Goal: Task Accomplishment & Management: Manage account settings

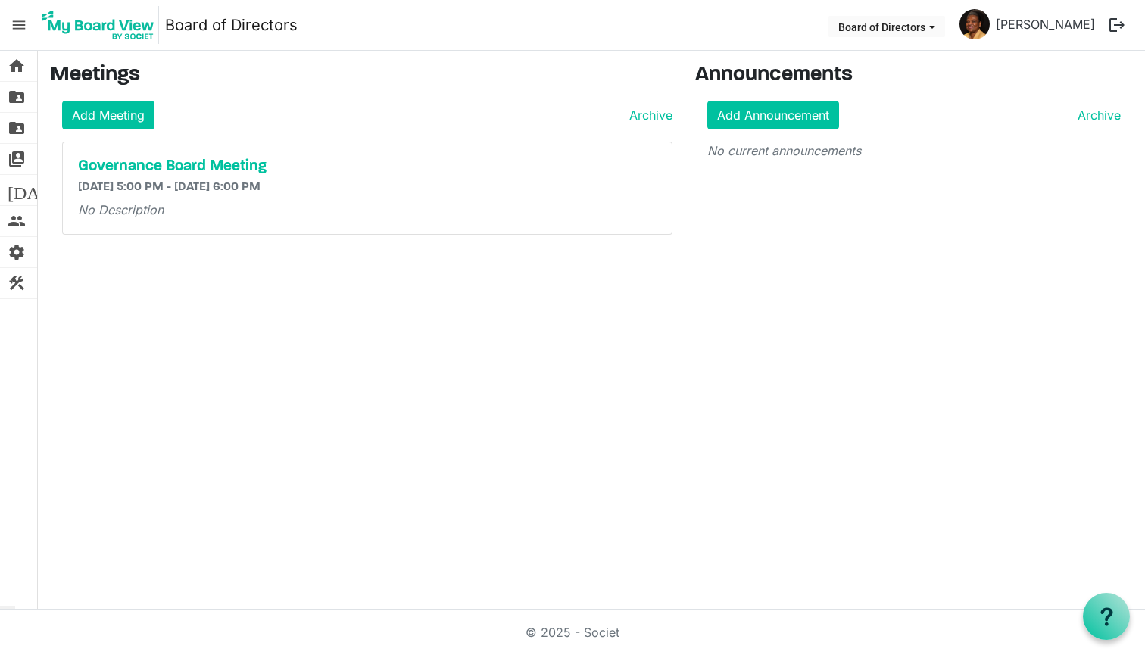
click at [204, 176] on div "Governance Board Meeting [DATE] 5:00 PM - [DATE] 6:00 PM No Description" at bounding box center [367, 188] width 609 height 92
click at [217, 157] on h5 "Governance Board Meeting" at bounding box center [367, 166] width 578 height 18
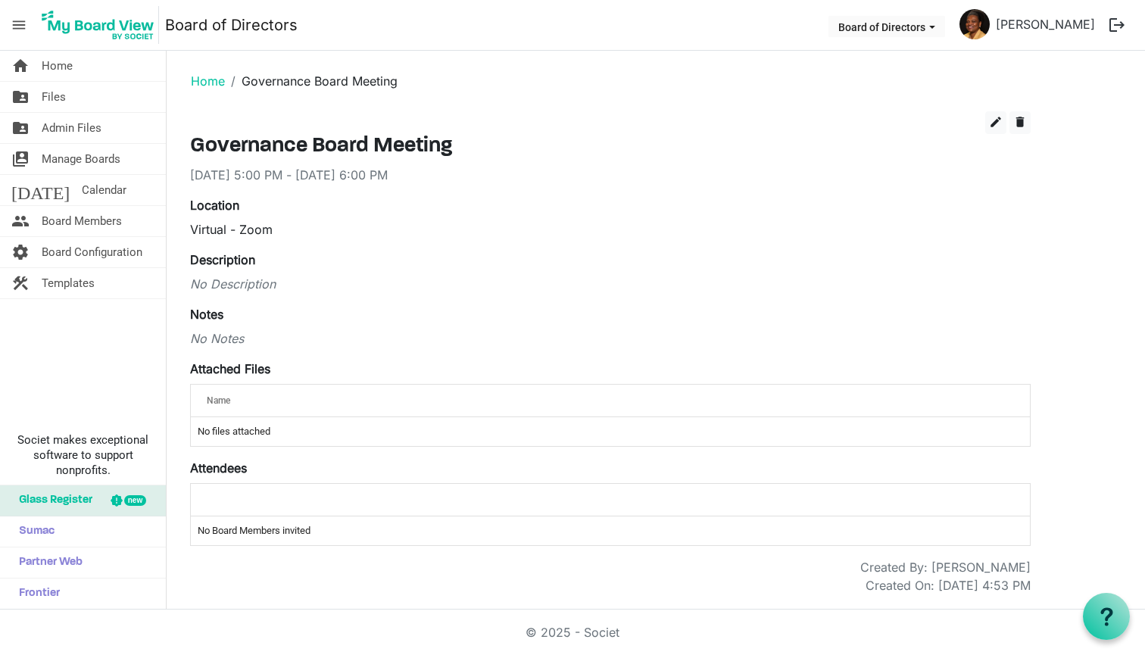
click at [298, 184] on div "edit delete Governance Board Meeting [DATE] 5:00 PM - [DATE] 6:00 PM Location V…" at bounding box center [610, 352] width 840 height 483
click at [319, 167] on div "[DATE] 5:00 PM - [DATE] 6:00 PM" at bounding box center [610, 175] width 840 height 18
click at [992, 119] on span "edit" at bounding box center [996, 122] width 14 height 14
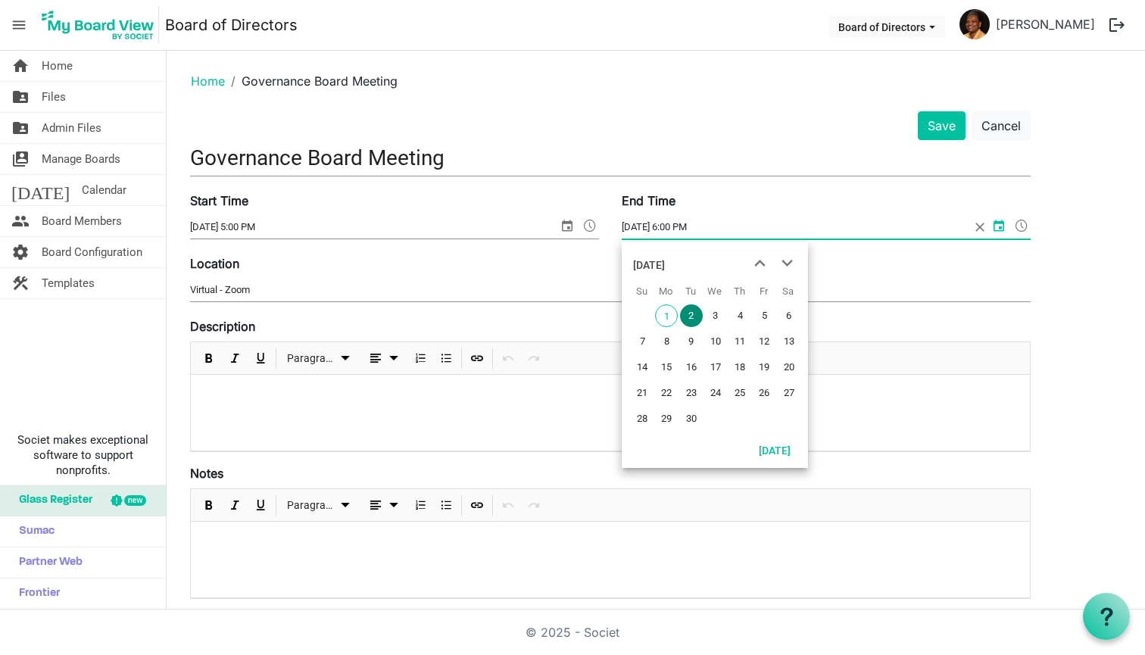
click at [675, 236] on input "[DATE] 6:00 PM" at bounding box center [796, 227] width 348 height 23
click at [638, 226] on input "[DATE] 6:00 PM" at bounding box center [796, 227] width 348 height 23
click at [641, 223] on input "[DATE] 6:00 PM" at bounding box center [796, 227] width 348 height 23
click at [630, 227] on input "[DATE] 6:00 PM" at bounding box center [796, 227] width 348 height 23
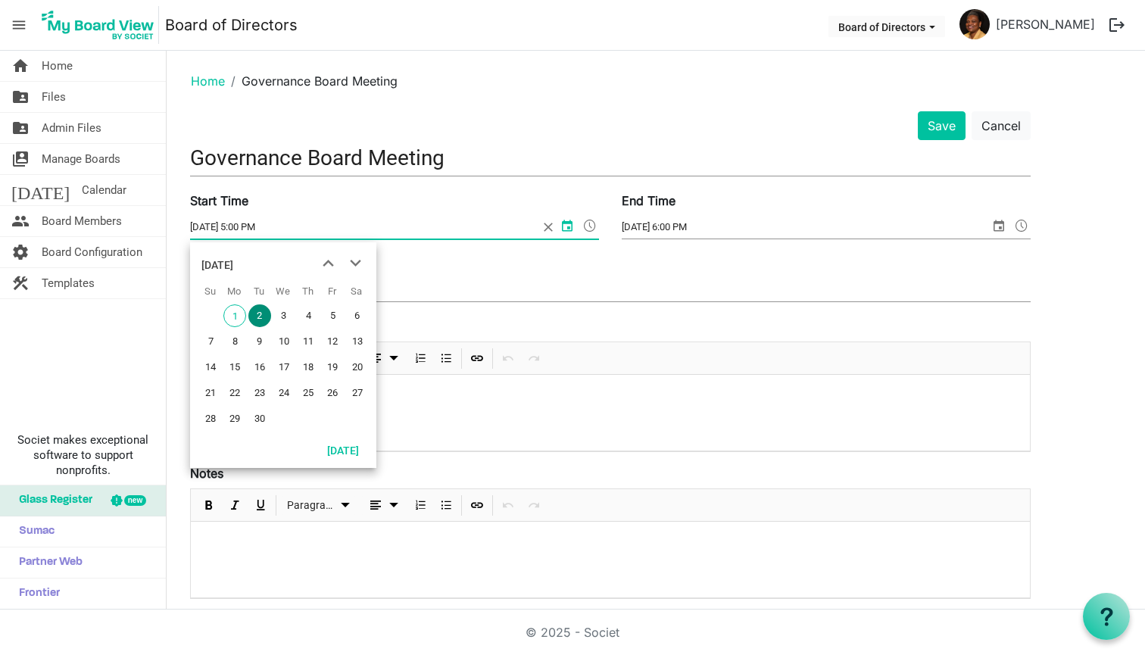
click at [204, 221] on input "[DATE] 5:00 PM" at bounding box center [364, 227] width 348 height 23
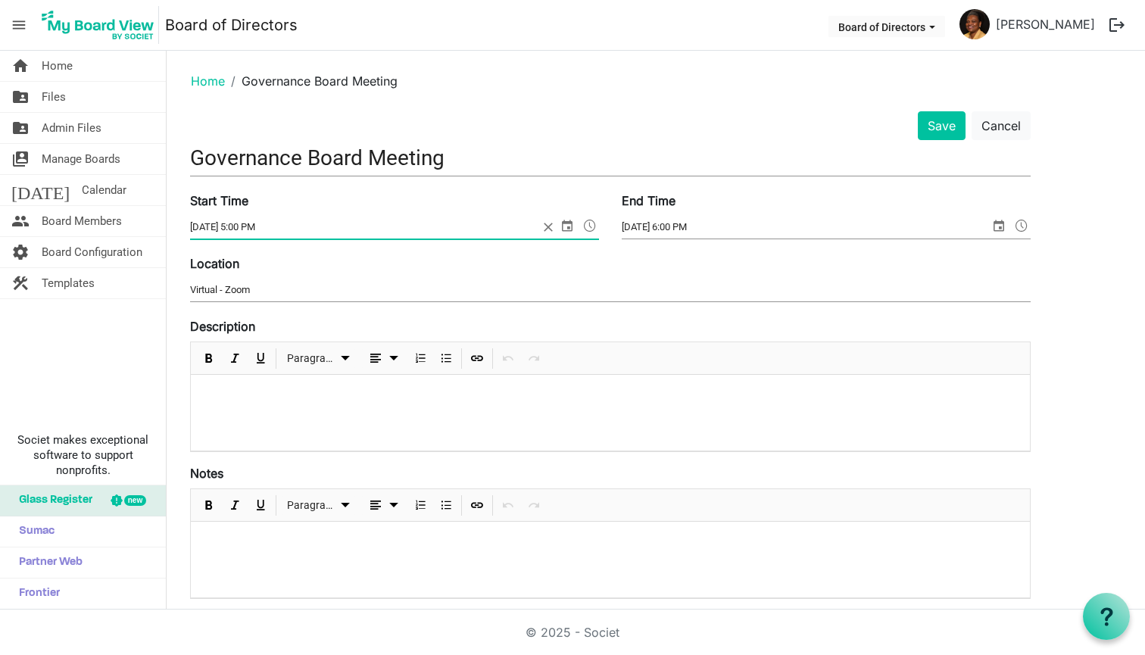
click at [204, 227] on input "[DATE] 5:00 PM" at bounding box center [364, 227] width 348 height 23
click at [224, 227] on input "[DATE] 5:00 PM" at bounding box center [364, 227] width 348 height 23
click at [266, 223] on input "[DATE] 5:00 PM" at bounding box center [364, 227] width 348 height 23
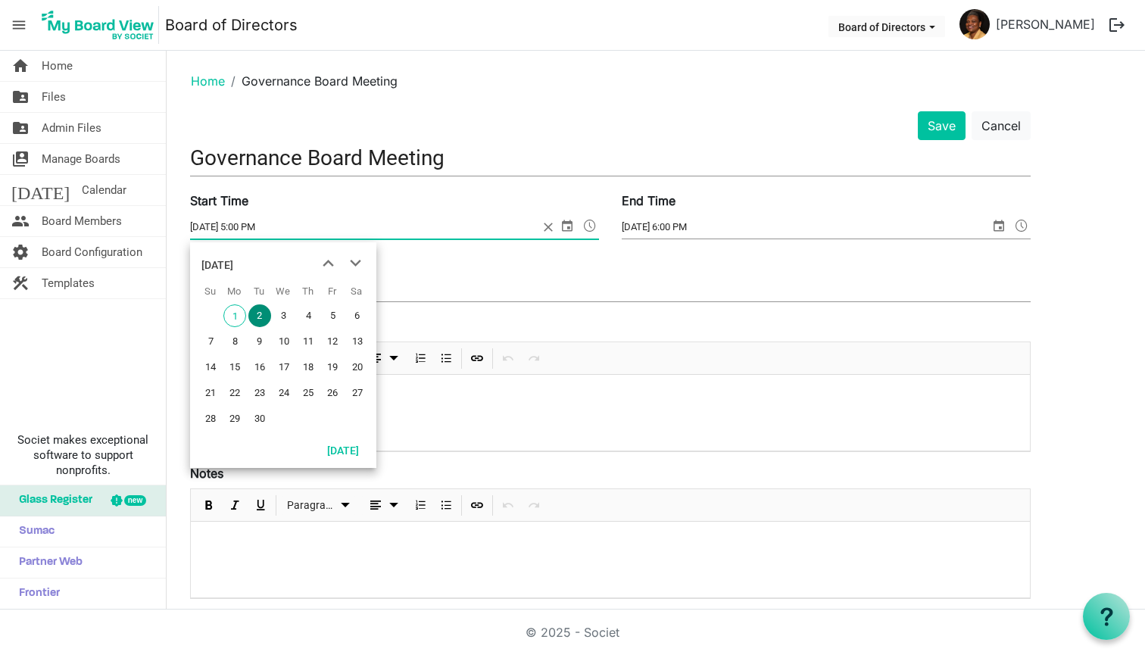
click at [563, 219] on span "select" at bounding box center [567, 226] width 18 height 20
click at [256, 340] on span "9" at bounding box center [259, 341] width 23 height 23
type input "[DATE] 5:00 PM"
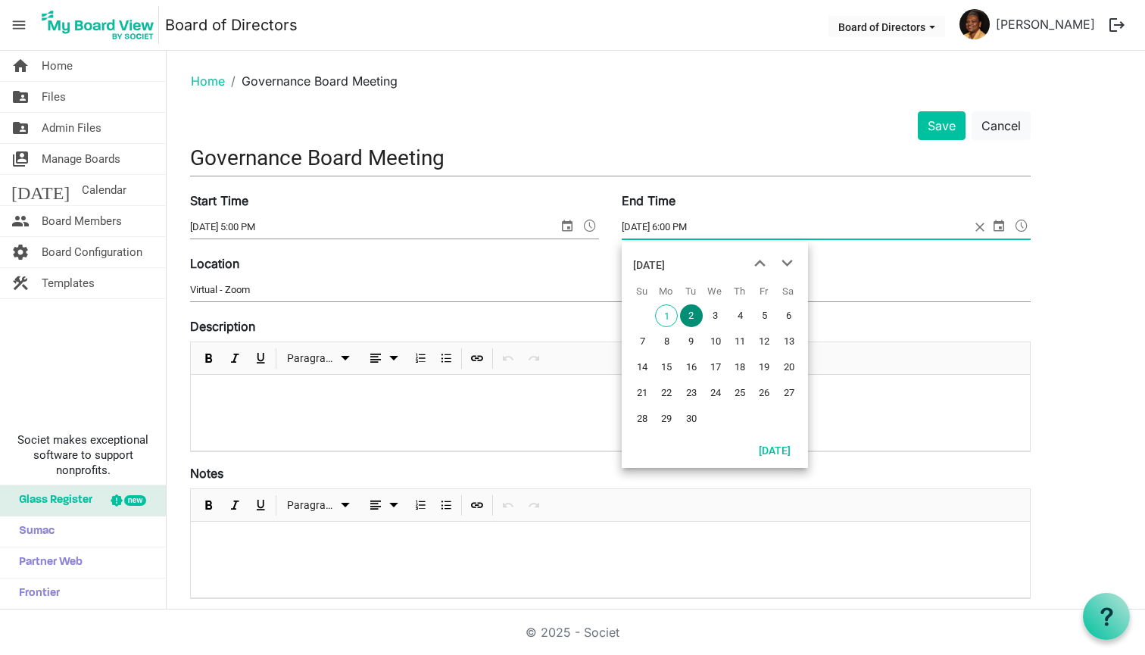
click at [995, 223] on span "select" at bounding box center [999, 226] width 18 height 20
click at [690, 336] on span "9" at bounding box center [691, 341] width 23 height 23
type input "[DATE] 6:00 PM"
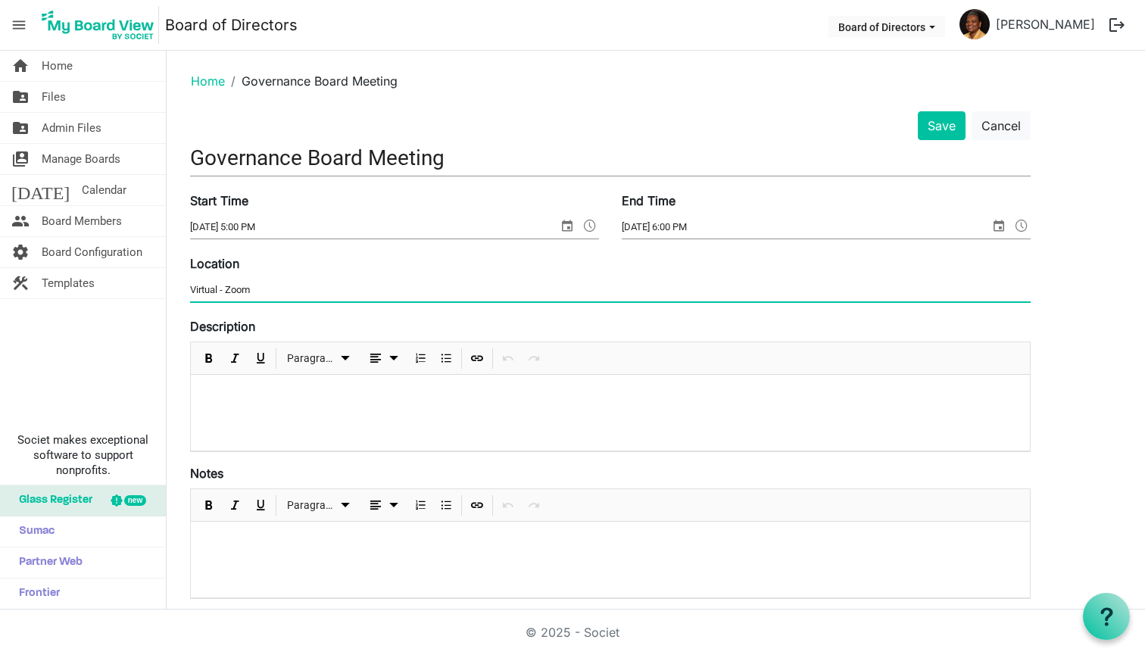
click at [706, 281] on input "Virtual - Zoom" at bounding box center [610, 290] width 840 height 23
click at [298, 291] on input "Virtual - Zoom" at bounding box center [610, 290] width 840 height 23
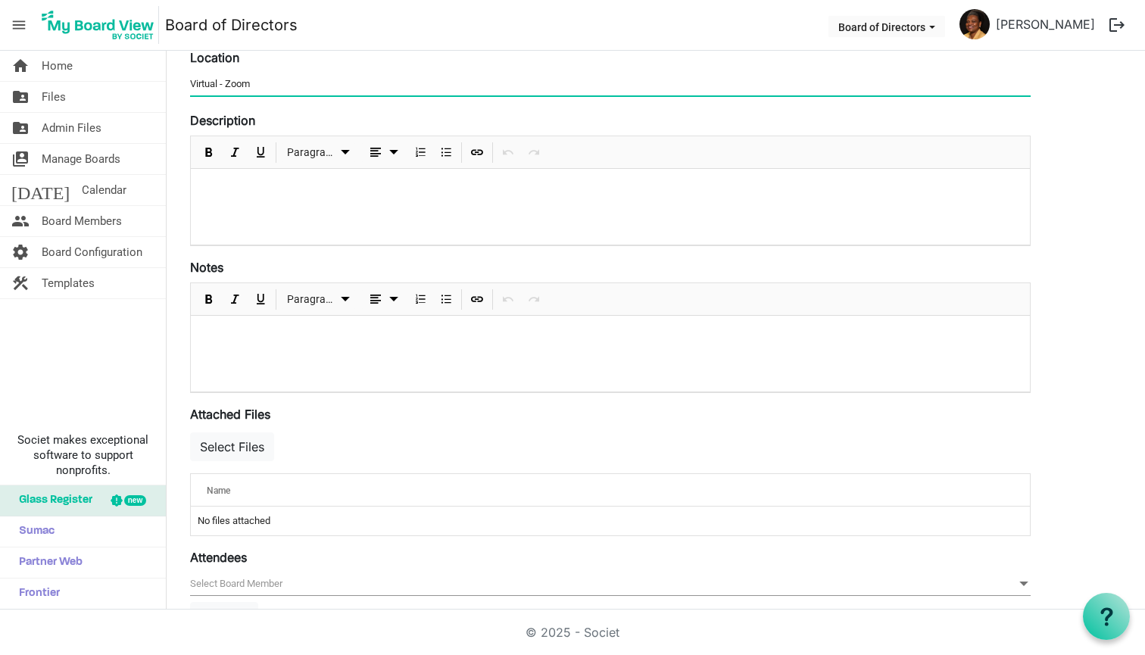
scroll to position [210, 0]
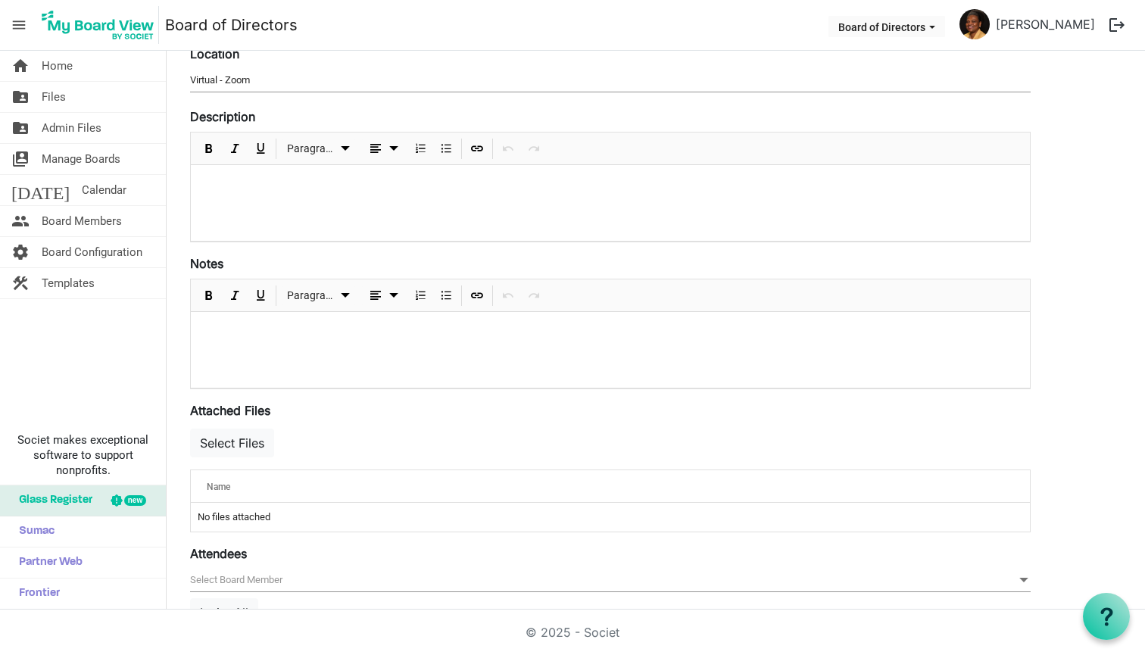
click at [295, 241] on div at bounding box center [610, 203] width 839 height 76
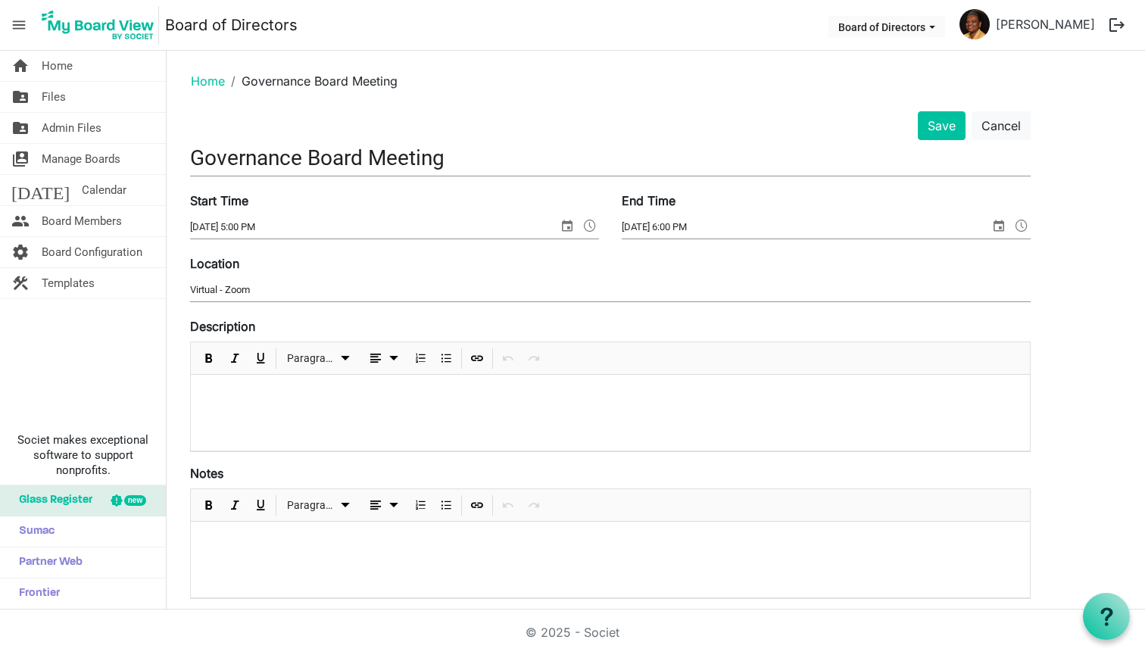
scroll to position [0, 0]
click at [79, 67] on link "home Home" at bounding box center [83, 66] width 166 height 30
click at [952, 126] on button "Save" at bounding box center [942, 125] width 48 height 29
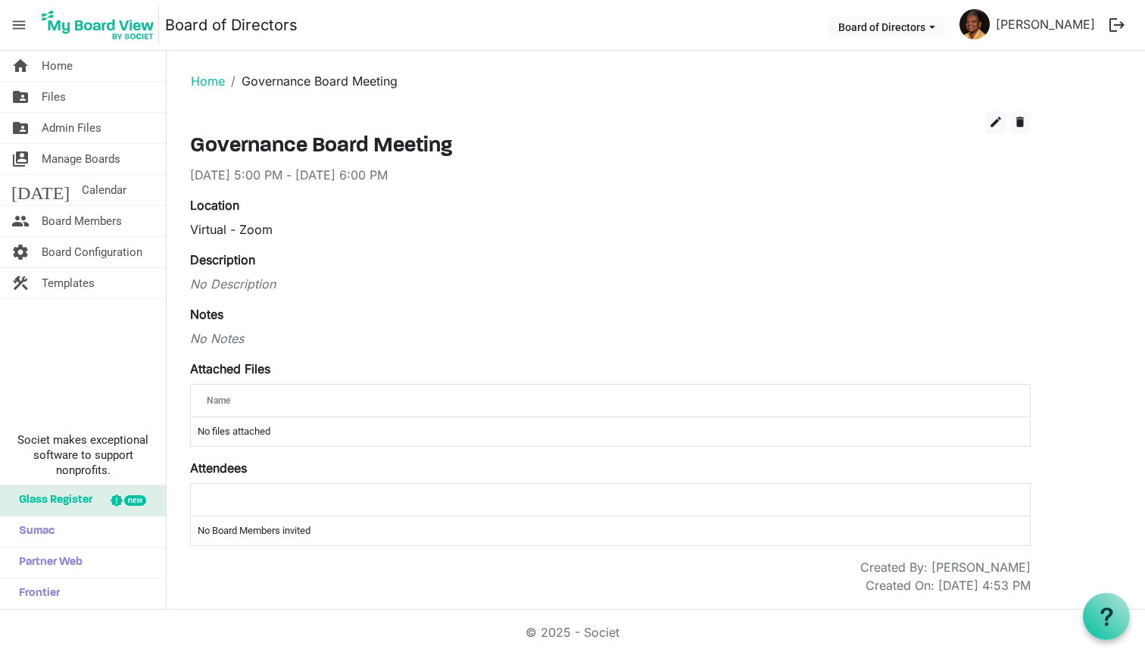
click at [369, 407] on div "Name" at bounding box center [562, 400] width 723 height 22
